Goal: Transaction & Acquisition: Purchase product/service

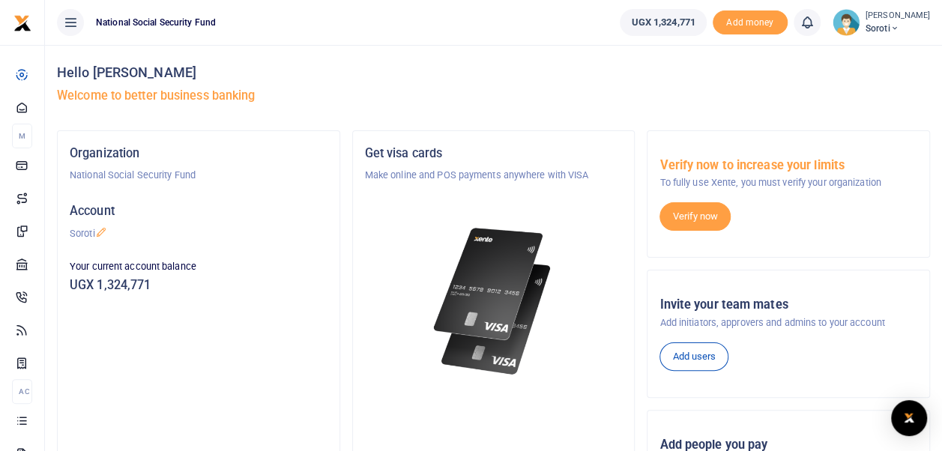
scroll to position [150, 0]
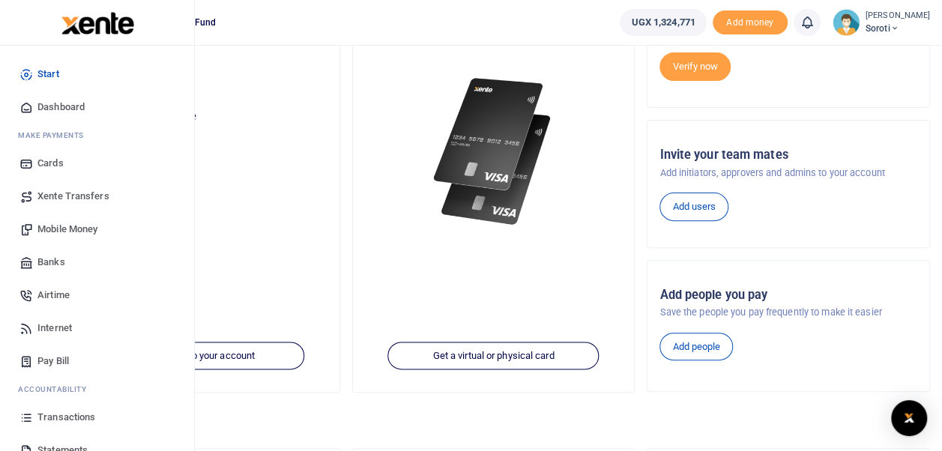
click at [66, 230] on span "Mobile Money" at bounding box center [67, 229] width 60 height 15
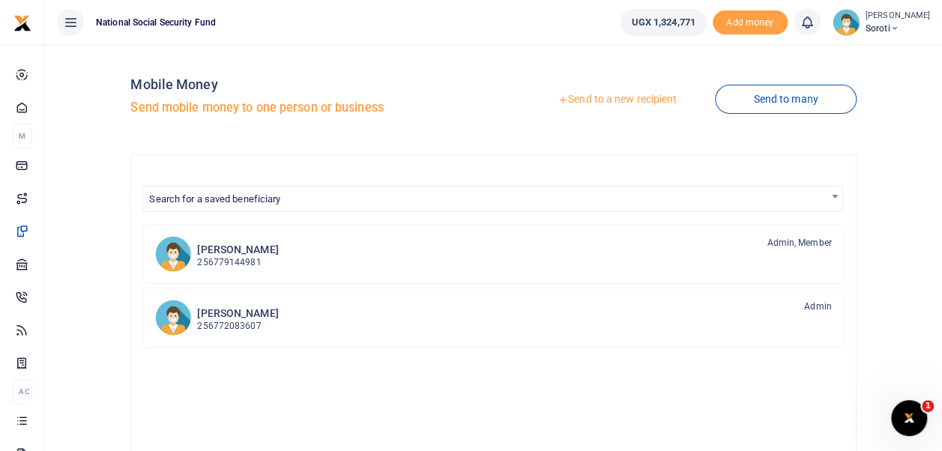
click at [596, 102] on link "Send to a new recipient" at bounding box center [617, 99] width 196 height 27
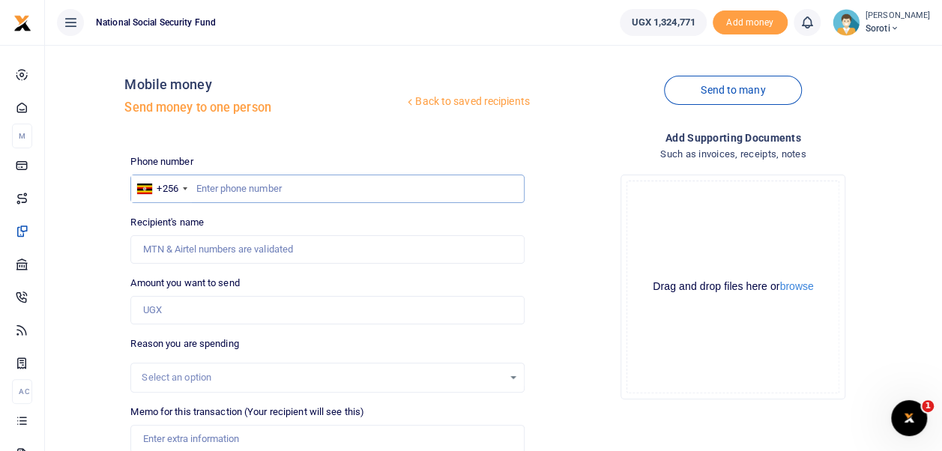
click at [195, 189] on input "text" at bounding box center [326, 189] width 393 height 28
type input "0757545547"
type input "Maunishkumar Patel"
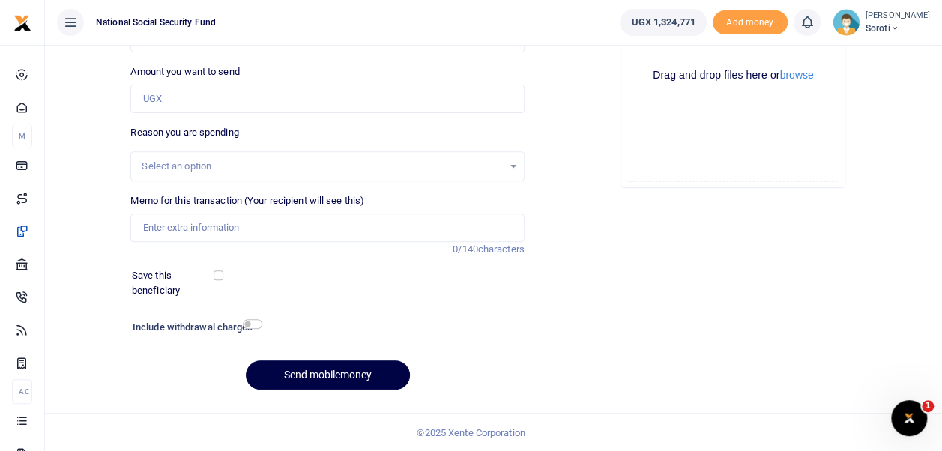
type input "0757545547"
click at [148, 97] on input "Amount you want to send" at bounding box center [326, 99] width 393 height 28
type input "50,000"
click at [225, 231] on input "Memo for this transaction (Your recipient will see this)" at bounding box center [326, 227] width 393 height 28
type input "Payment of Door Lock for Office"
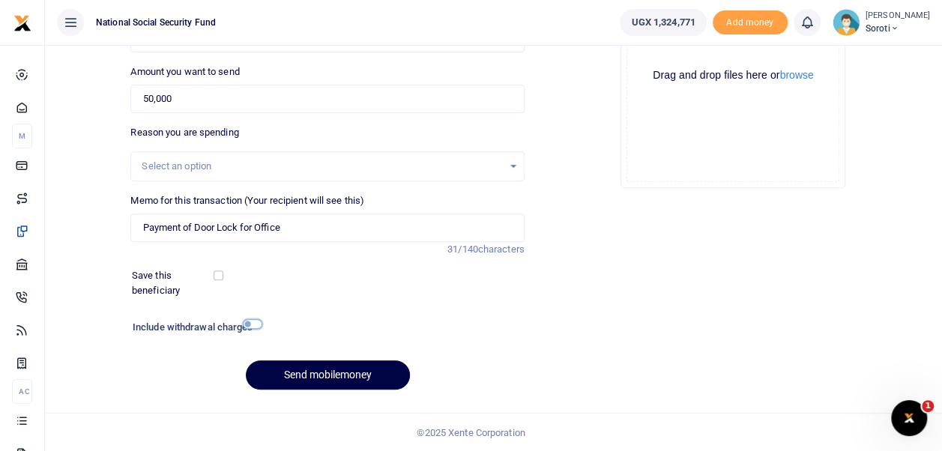
click at [250, 323] on input "checkbox" at bounding box center [252, 324] width 19 height 10
checkbox input "true"
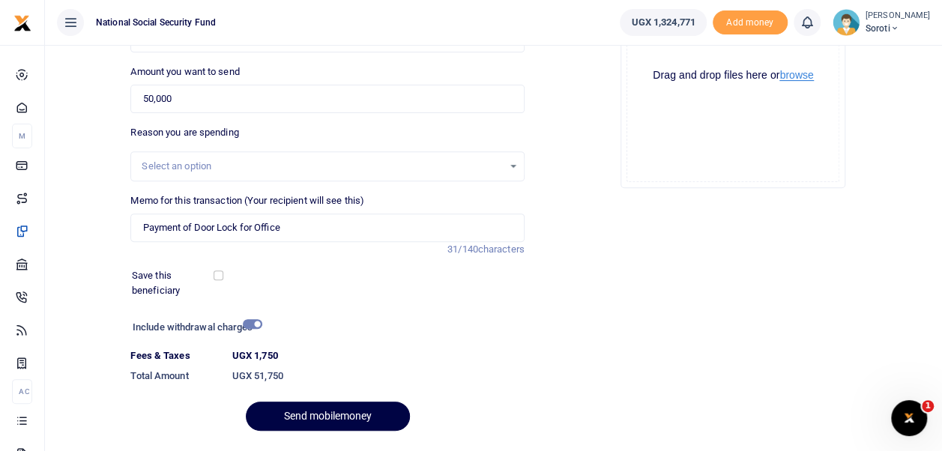
click at [798, 77] on button "browse" at bounding box center [796, 75] width 34 height 11
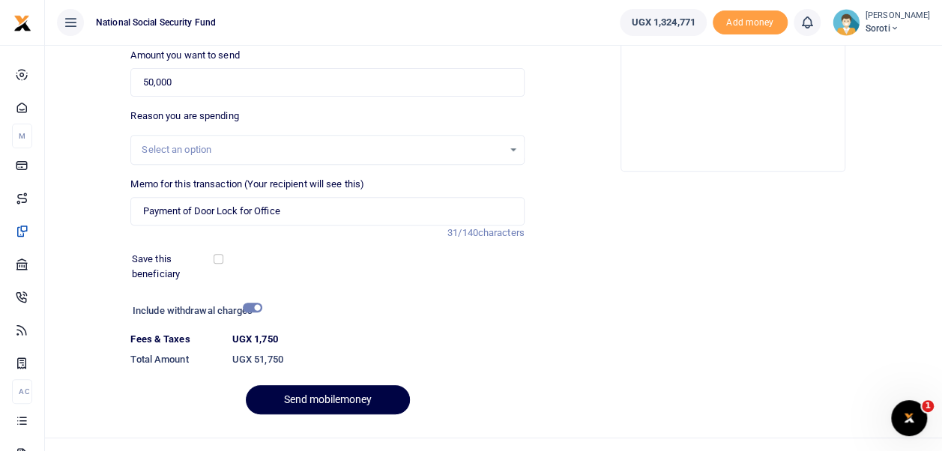
scroll to position [252, 0]
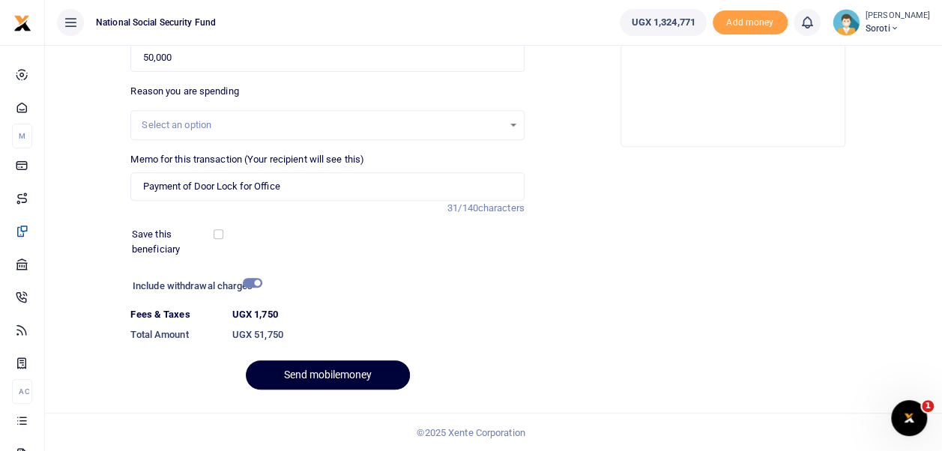
click at [347, 378] on button "Send mobilemoney" at bounding box center [328, 374] width 164 height 29
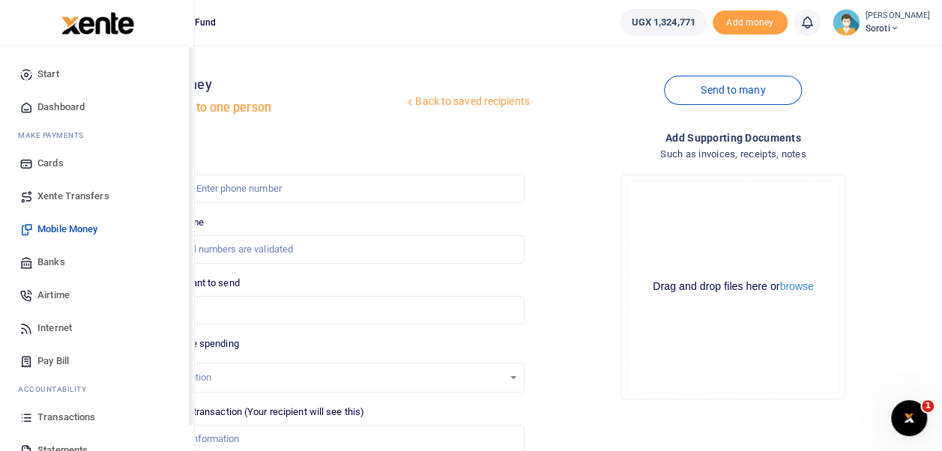
click at [48, 104] on span "Dashboard" at bounding box center [60, 107] width 47 height 15
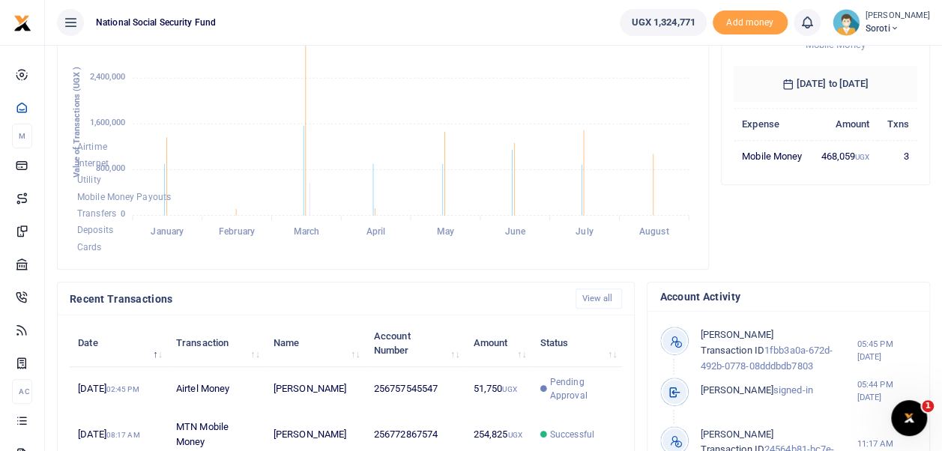
scroll to position [300, 0]
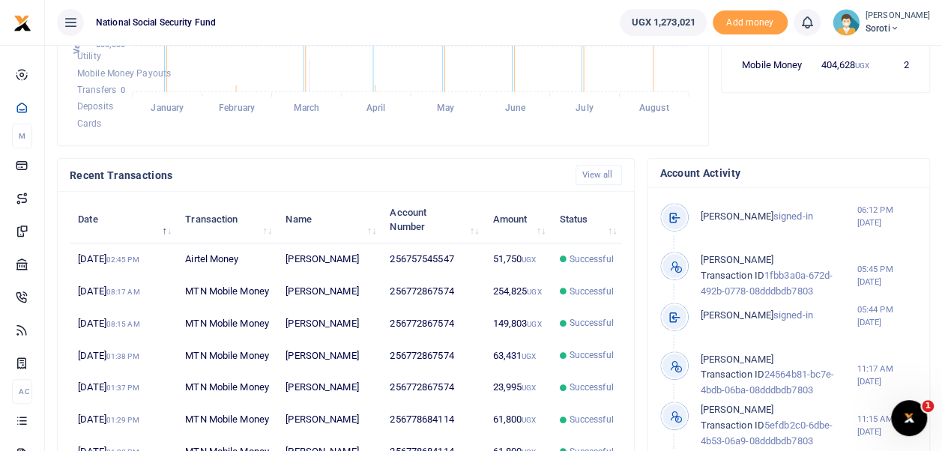
scroll to position [150, 0]
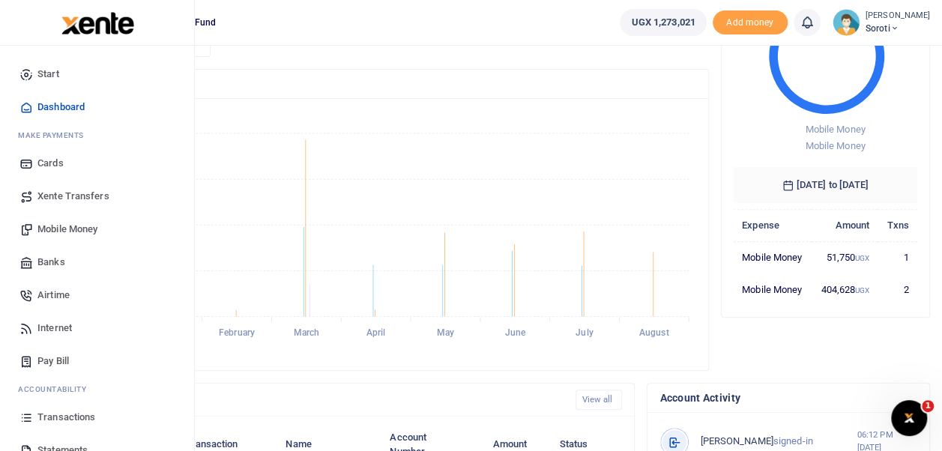
click at [66, 233] on span "Mobile Money" at bounding box center [67, 229] width 60 height 15
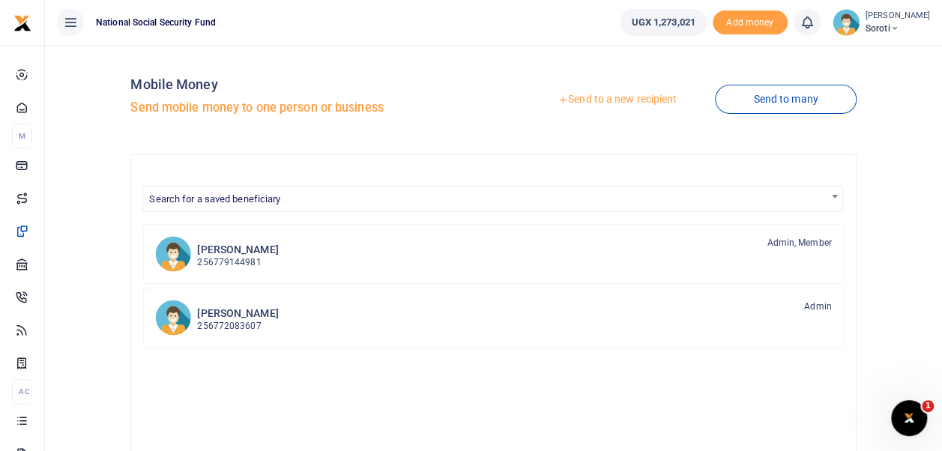
click at [573, 104] on link "Send to a new recipient" at bounding box center [617, 99] width 196 height 27
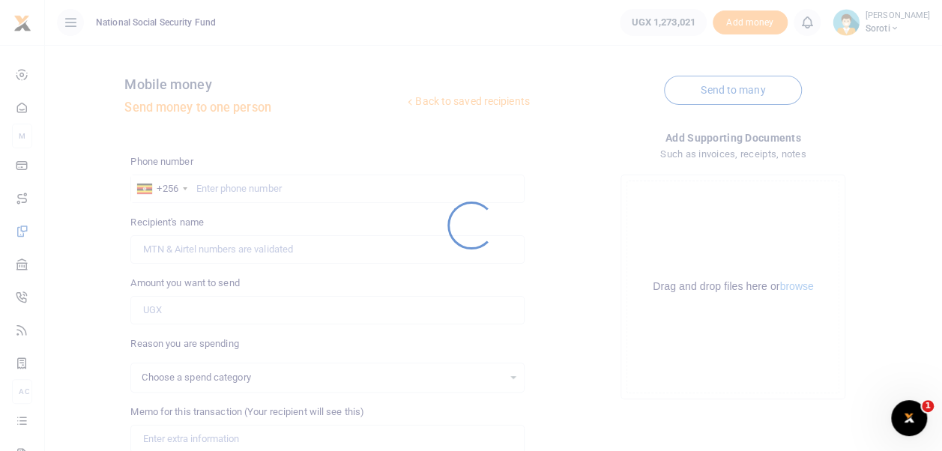
select select
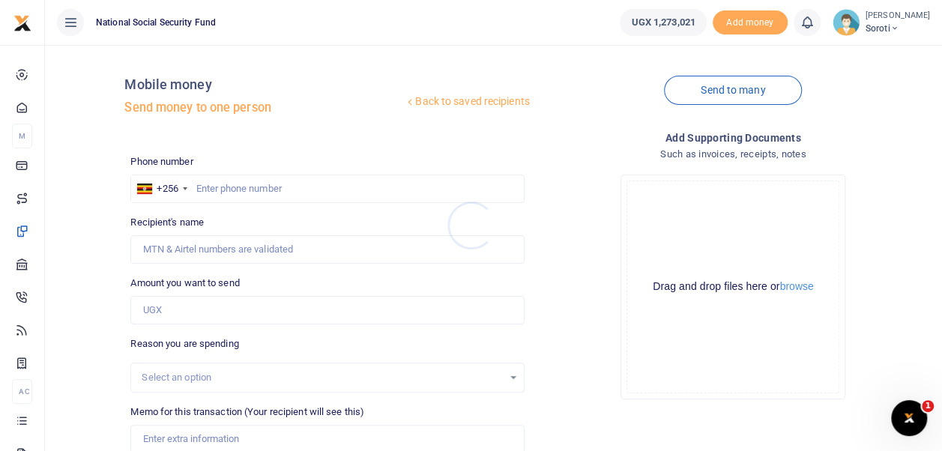
click at [214, 181] on div at bounding box center [471, 225] width 942 height 451
click at [214, 182] on input "text" at bounding box center [326, 189] width 393 height 28
type input "0775171450"
type input "Hakim Waniaye"
type input "0775171450"
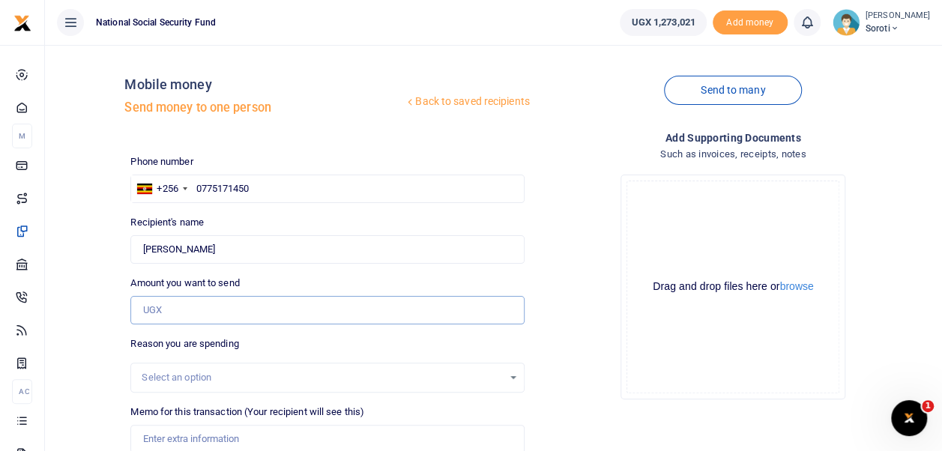
click at [196, 318] on input "Amount you want to send" at bounding box center [326, 310] width 393 height 28
type input "60,000"
click at [581, 342] on div "Drop your files here Drag and drop files here or browse Powered by Uppy" at bounding box center [732, 287] width 393 height 249
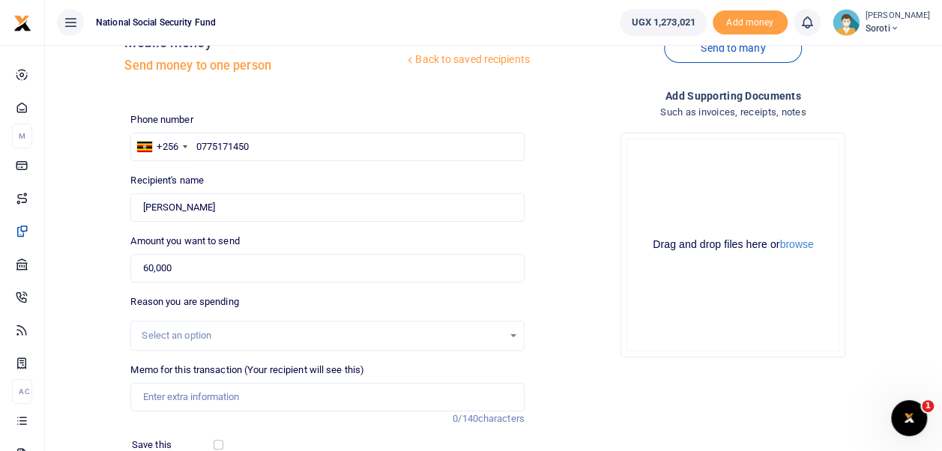
scroll to position [75, 0]
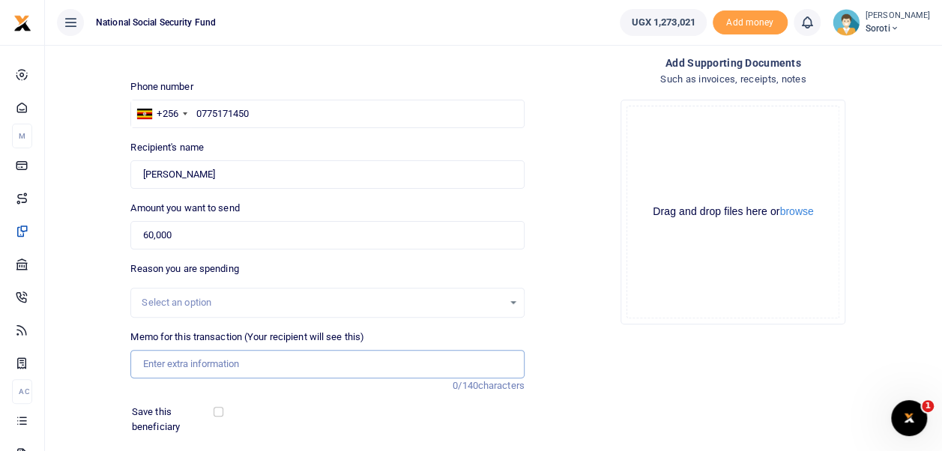
click at [232, 367] on input "Memo for this transaction (Your recipient will see this)" at bounding box center [326, 364] width 393 height 28
click at [285, 366] on input "Payment for Labour for repair of Office door" at bounding box center [326, 364] width 393 height 28
click at [364, 358] on input "Payment for Labour for repair of three Office door" at bounding box center [326, 364] width 393 height 28
click at [283, 361] on input "Payment for Labour for repair of three Office doors Locks" at bounding box center [326, 364] width 393 height 28
click at [434, 362] on input "Payment for Labour for repair of Locks for three Office doors Locks" at bounding box center [326, 364] width 393 height 28
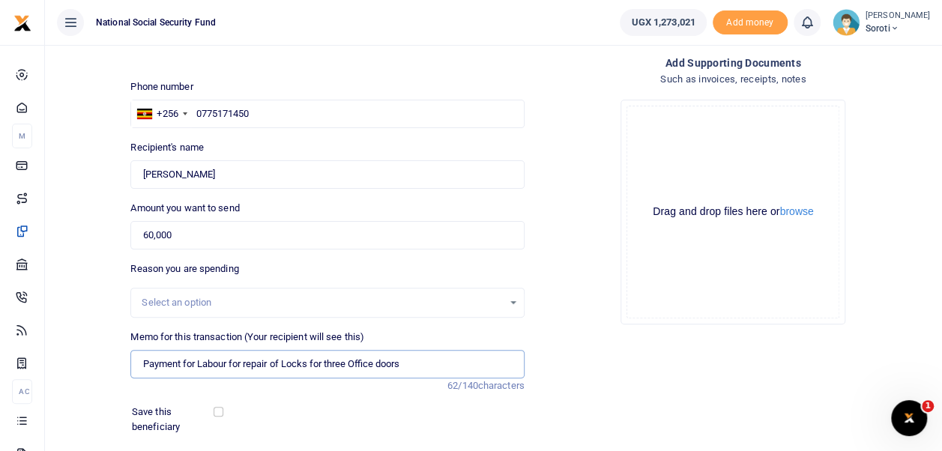
scroll to position [211, 0]
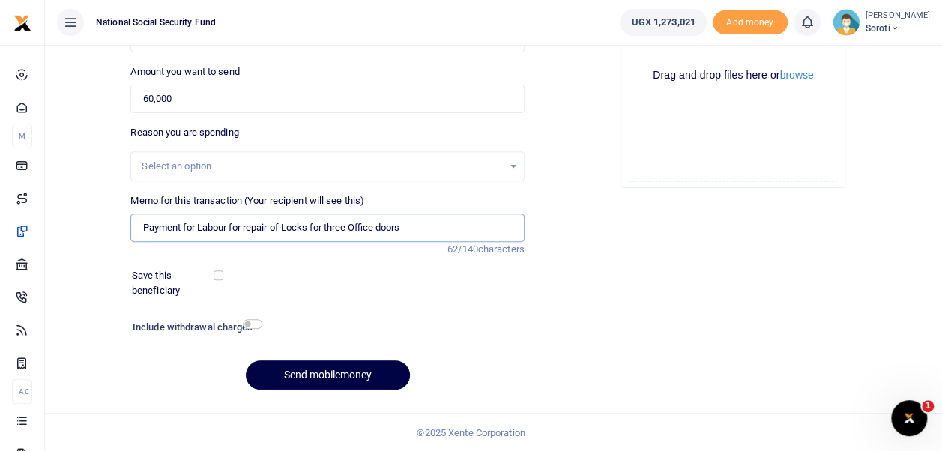
type input "Payment for Labour for repair of Locks for three Office doors"
click at [222, 273] on input "checkbox" at bounding box center [218, 275] width 10 height 10
checkbox input "true"
click at [258, 324] on input "checkbox" at bounding box center [252, 324] width 19 height 10
checkbox input "true"
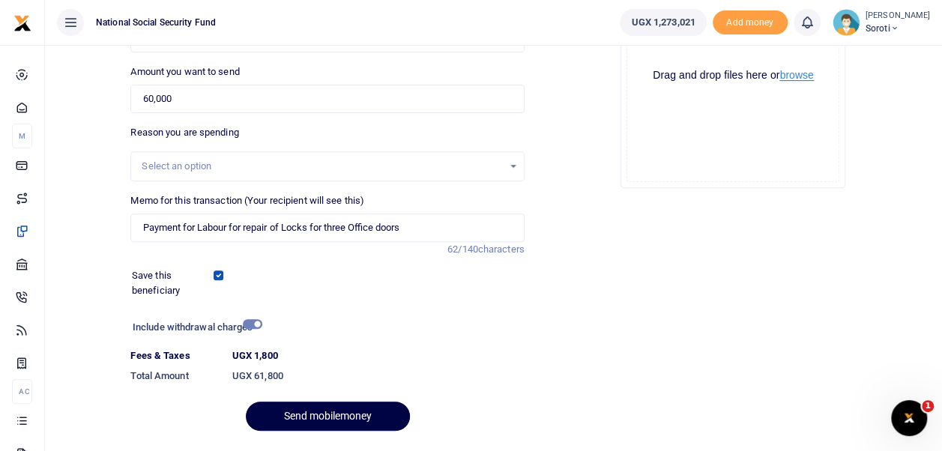
click at [801, 70] on button "browse" at bounding box center [796, 75] width 34 height 11
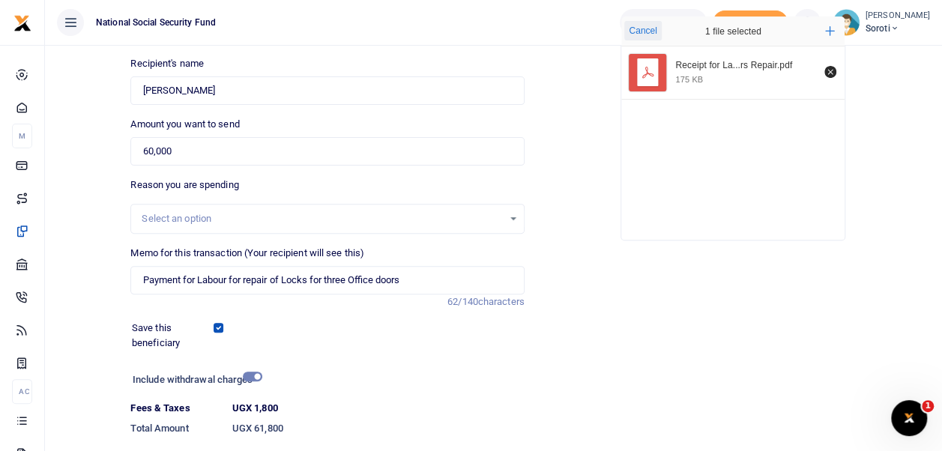
scroll to position [225, 0]
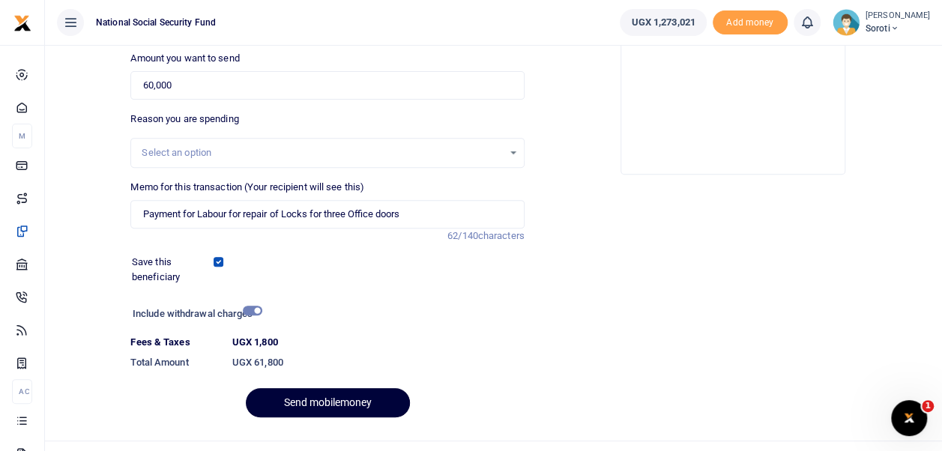
click at [323, 395] on button "Send mobilemoney" at bounding box center [328, 402] width 164 height 29
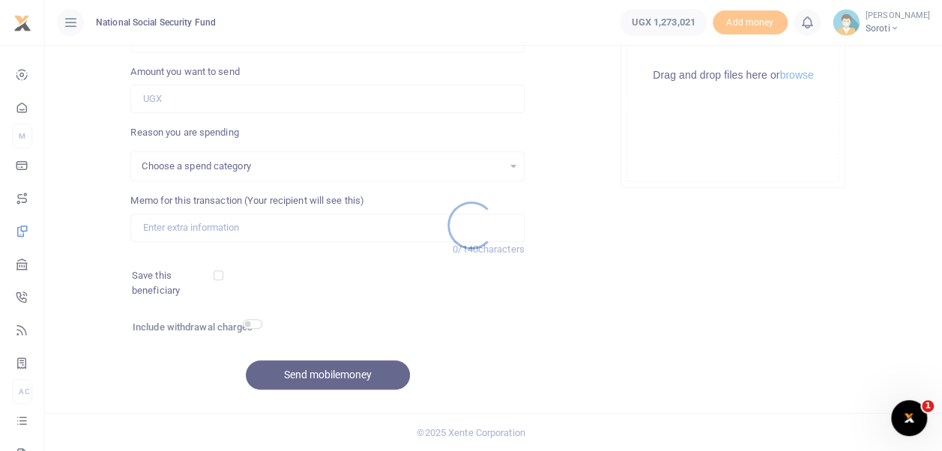
select select
